Goal: Task Accomplishment & Management: Manage account settings

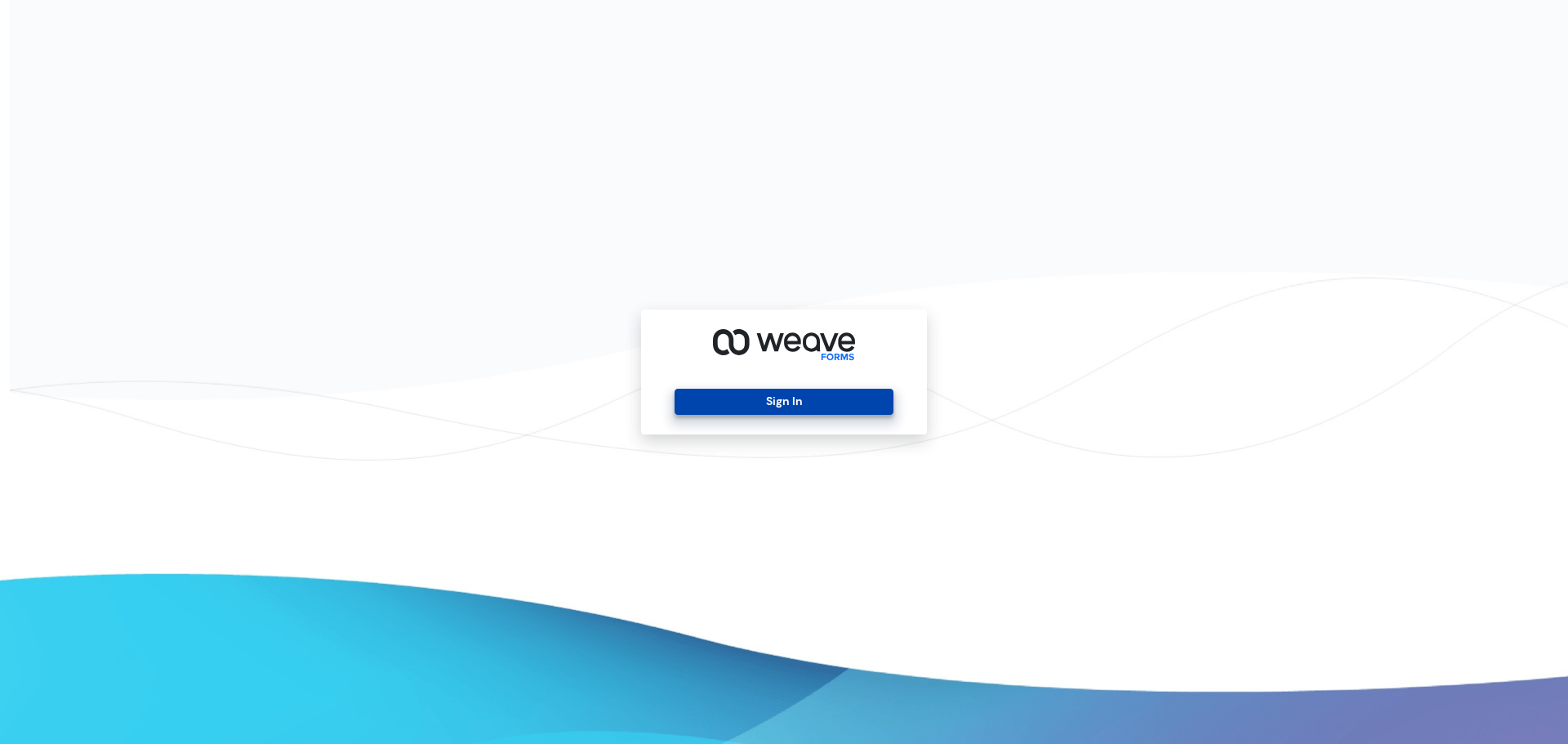
click at [856, 410] on button "Sign In" at bounding box center [784, 401] width 218 height 26
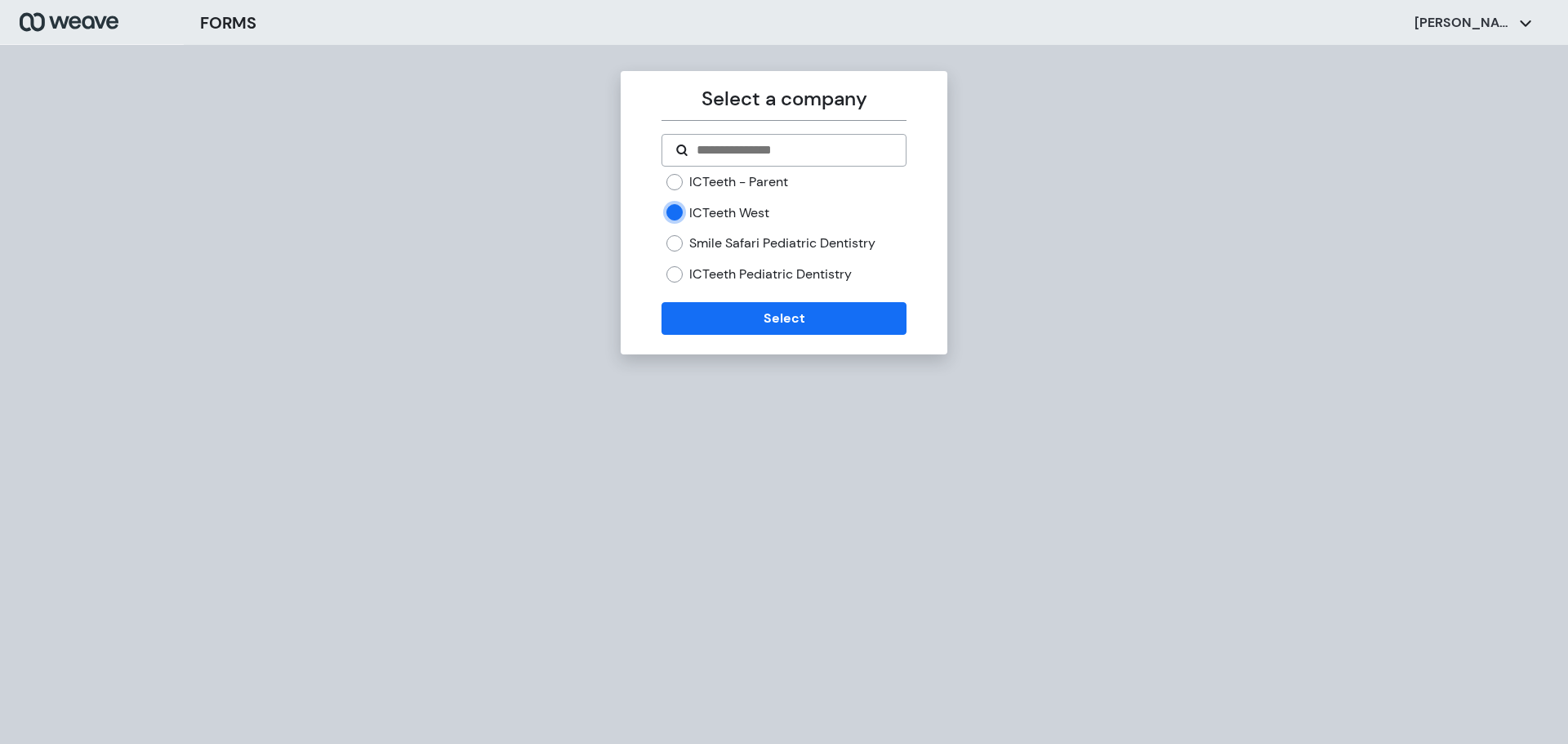
click at [684, 265] on div "ICTeeth Pediatric Dentistry" at bounding box center [785, 274] width 239 height 18
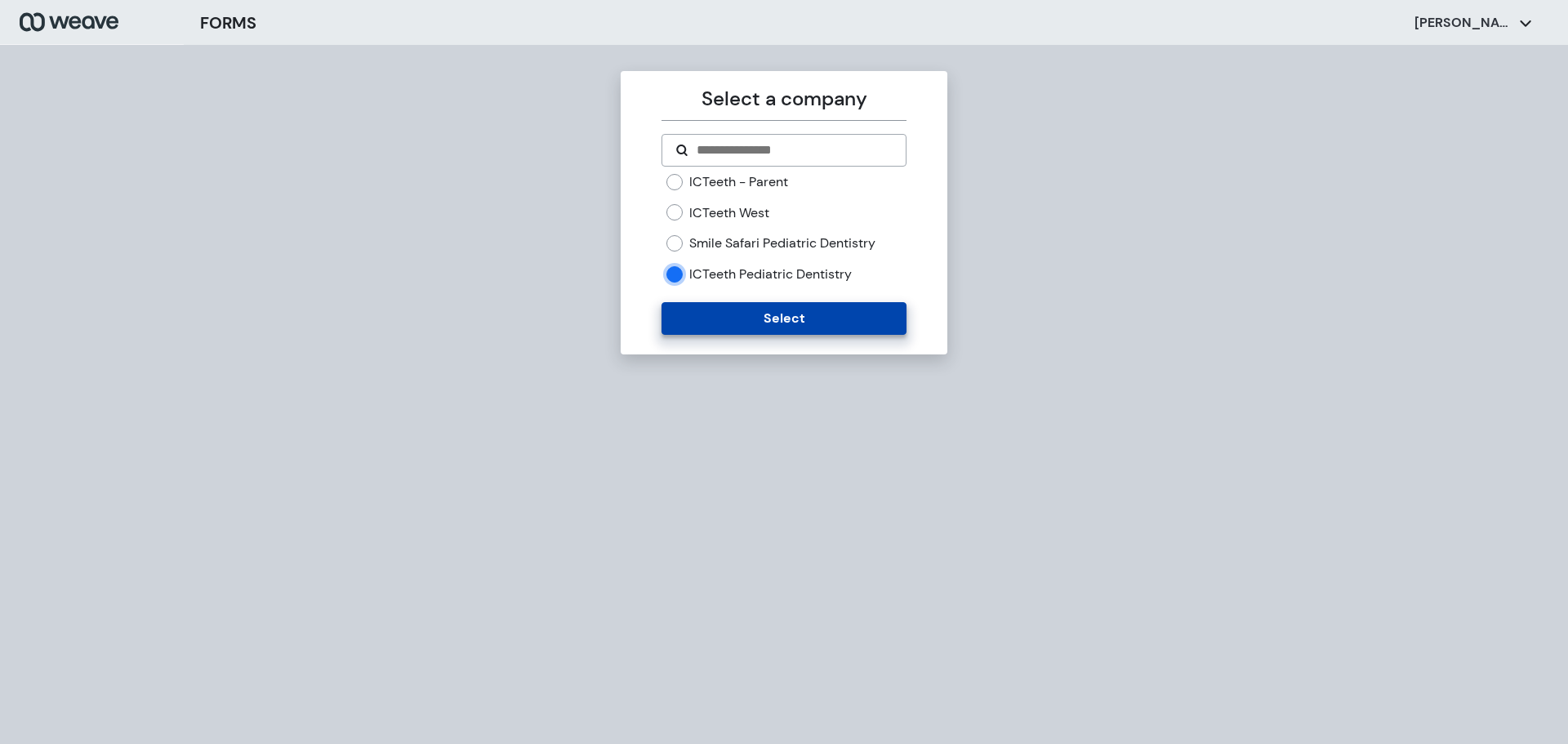
click at [708, 320] on button "Select" at bounding box center [784, 318] width 244 height 33
